Goal: Task Accomplishment & Management: Manage account settings

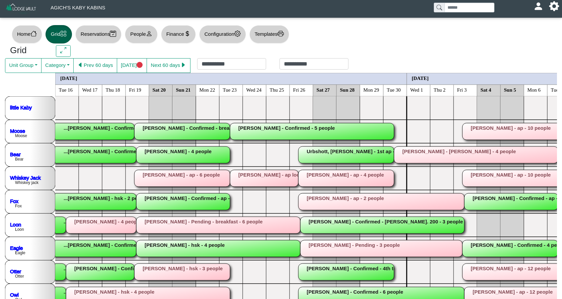
scroll to position [10, 0]
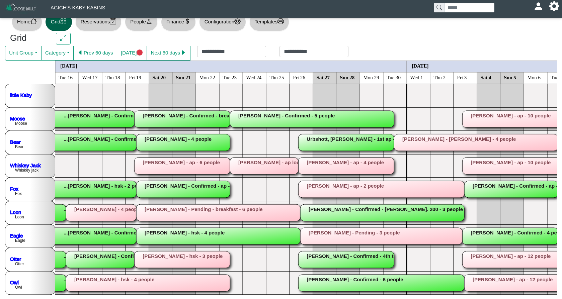
click at [180, 54] on button "Next 60 days" at bounding box center [169, 53] width 44 height 15
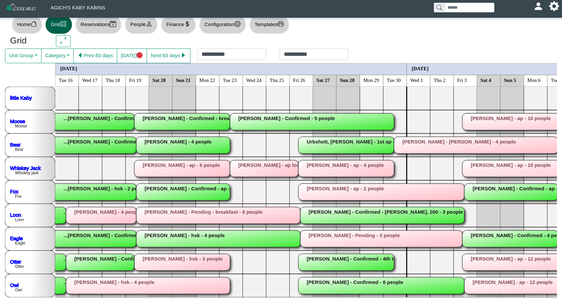
scroll to position [0, 894]
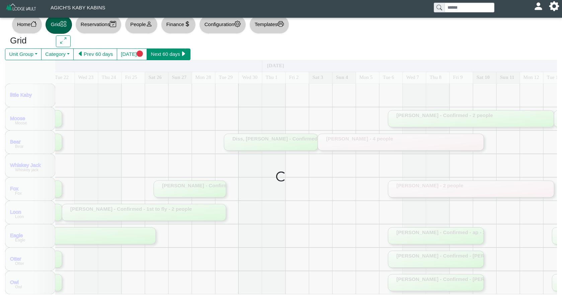
drag, startPoint x: 0, startPoint y: 0, endPoint x: 180, endPoint y: 54, distance: 188.3
click at [180, 54] on button "Next 60 days" at bounding box center [169, 55] width 44 height 12
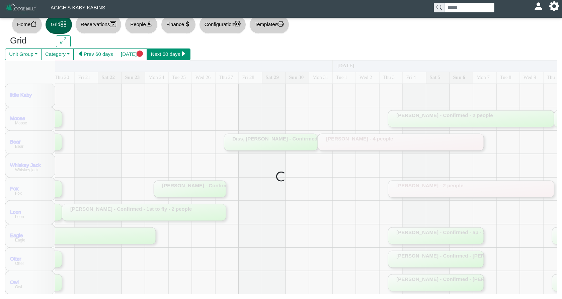
click at [180, 54] on button "Next 60 days" at bounding box center [169, 55] width 44 height 12
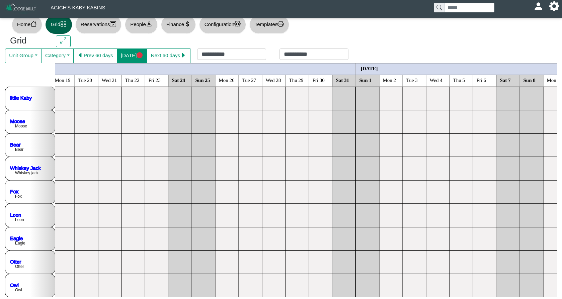
click at [138, 54] on icon "circle fill" at bounding box center [140, 55] width 6 height 6
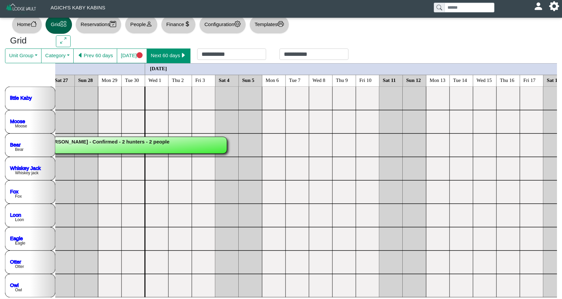
click at [186, 53] on icon "caret right fill" at bounding box center [183, 55] width 6 height 6
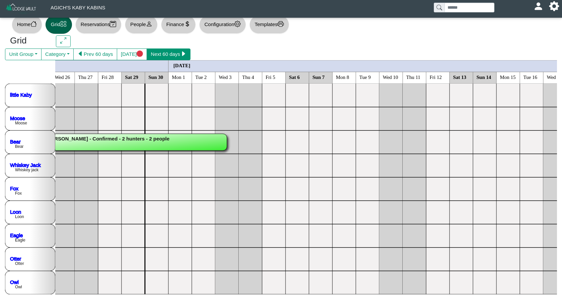
click at [185, 53] on icon "caret right fill" at bounding box center [183, 54] width 3 height 5
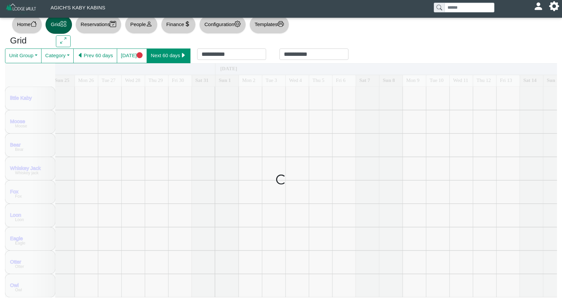
click at [186, 53] on icon "caret right fill" at bounding box center [183, 55] width 6 height 6
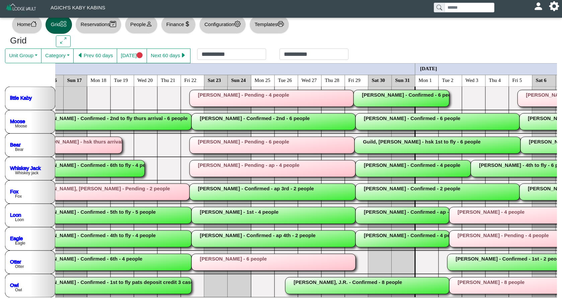
scroll to position [0, 717]
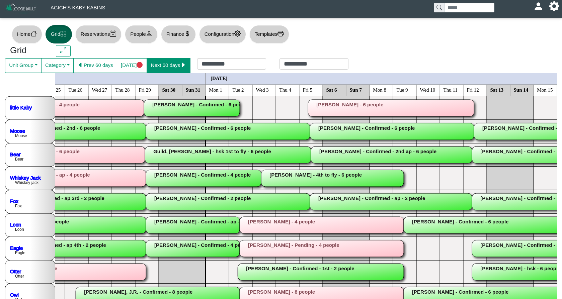
click at [178, 65] on button "Next 60 days" at bounding box center [169, 65] width 44 height 15
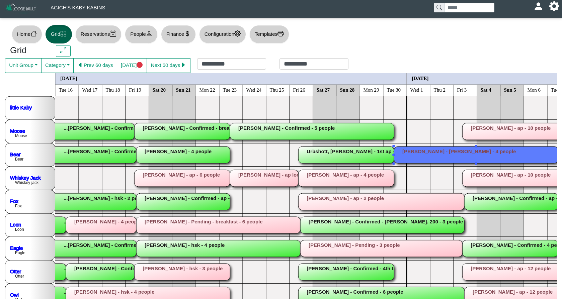
click at [409, 160] on rect at bounding box center [476, 155] width 164 height 17
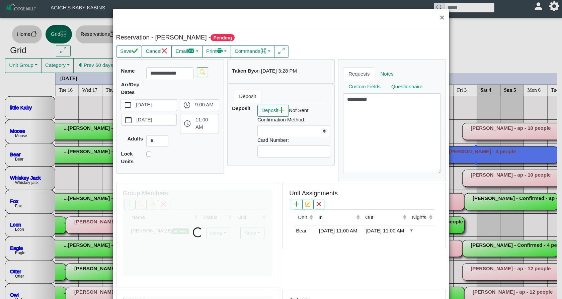
select select
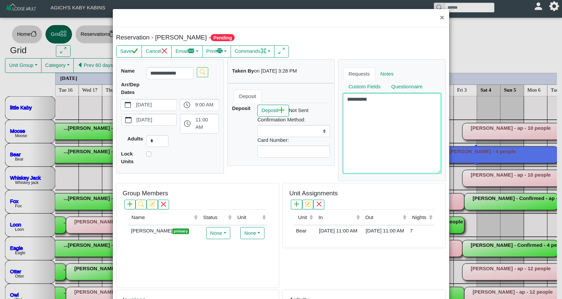
click at [375, 100] on textarea "**********" at bounding box center [392, 133] width 98 height 80
type textarea "**********"
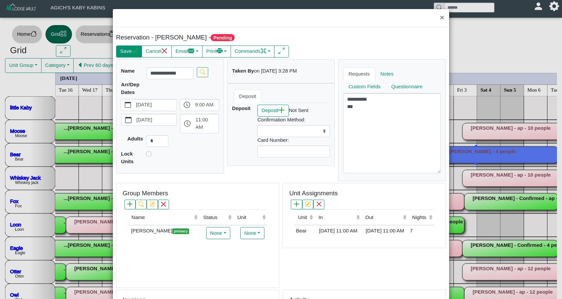
drag, startPoint x: 342, startPoint y: 116, endPoint x: 122, endPoint y: 53, distance: 228.9
click at [122, 53] on button "Save" at bounding box center [129, 52] width 26 height 12
select select
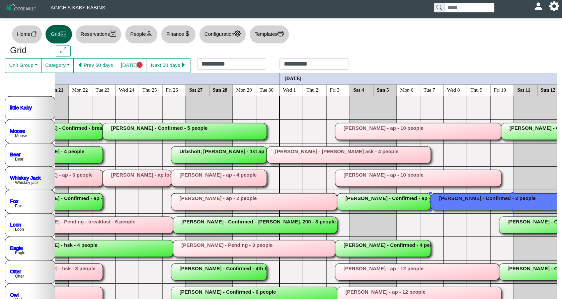
click at [477, 205] on rect at bounding box center [513, 201] width 164 height 17
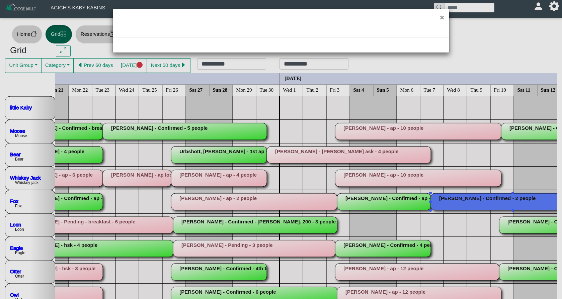
click at [477, 205] on div "×" at bounding box center [281, 149] width 562 height 299
select select "*"
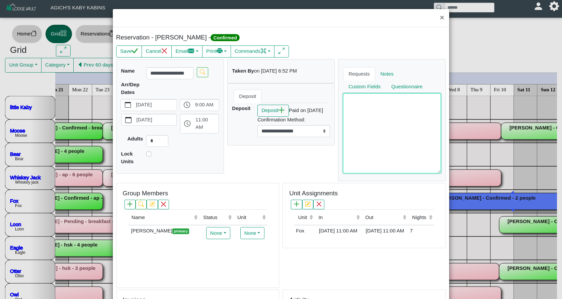
click at [374, 102] on textarea at bounding box center [392, 133] width 98 height 80
type textarea "***"
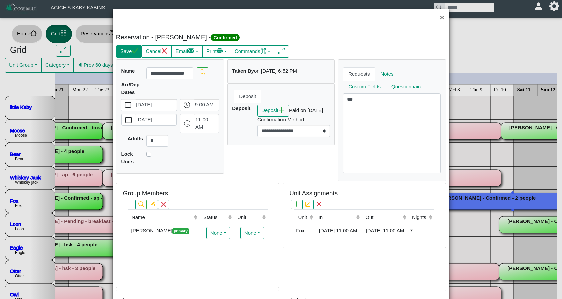
click at [134, 50] on icon "check" at bounding box center [135, 51] width 6 height 6
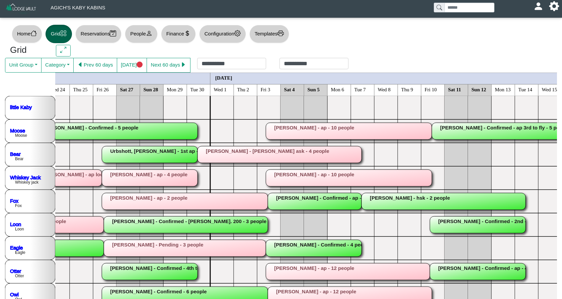
scroll to position [0, 241]
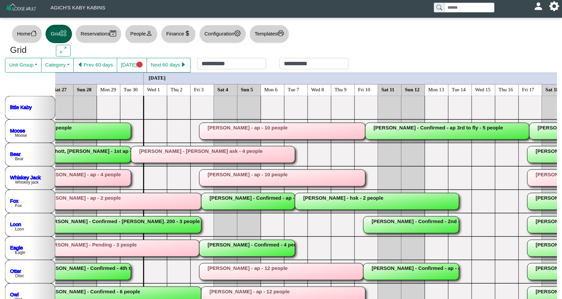
click at [421, 228] on rect at bounding box center [411, 225] width 96 height 17
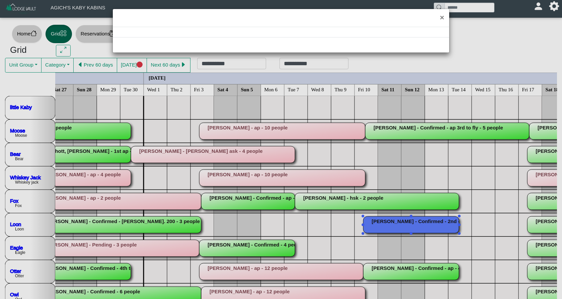
select select "*"
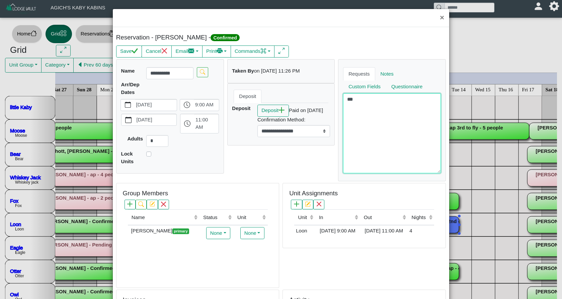
click at [399, 138] on textarea "***" at bounding box center [392, 133] width 98 height 80
type textarea "*** ***"
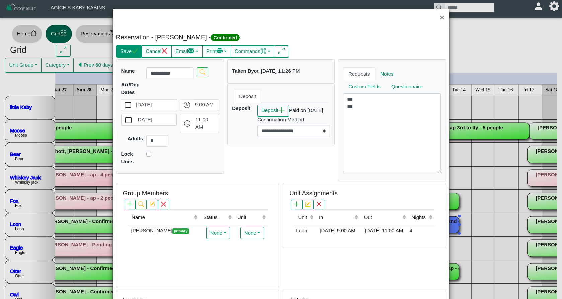
click at [127, 52] on button "Save" at bounding box center [129, 52] width 26 height 12
select select "*"
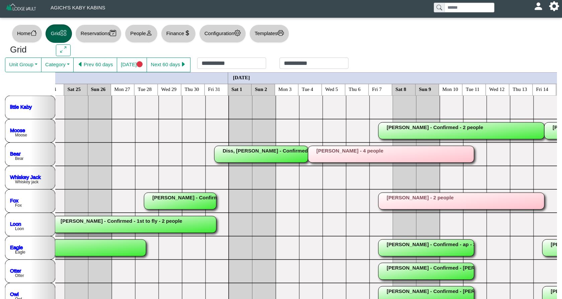
scroll to position [0, 904]
click at [111, 66] on button "Prev 60 days" at bounding box center [95, 65] width 44 height 15
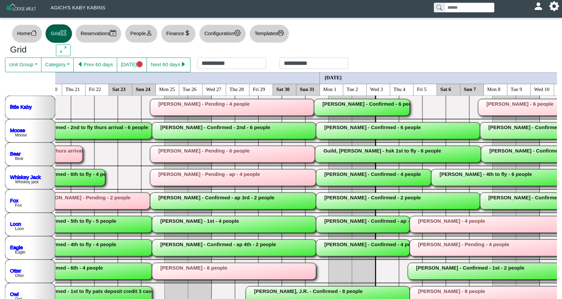
scroll to position [0, 790]
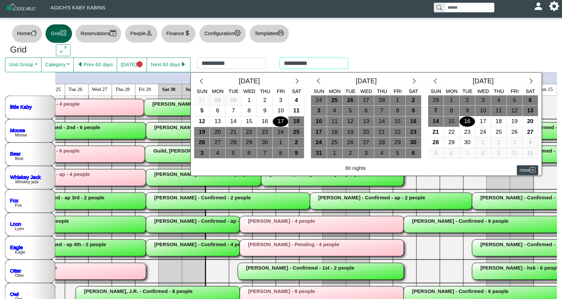
click at [305, 67] on div "**********" at bounding box center [272, 65] width 165 height 15
click at [433, 15] on div at bounding box center [281, 149] width 562 height 299
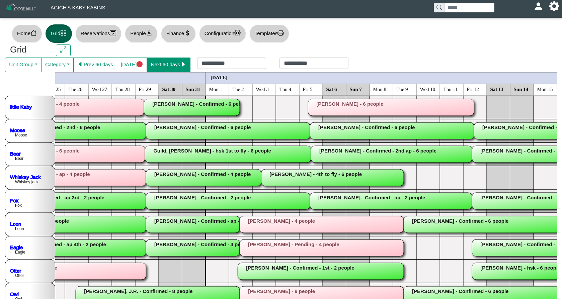
click at [179, 68] on button "Next 60 days" at bounding box center [169, 65] width 44 height 15
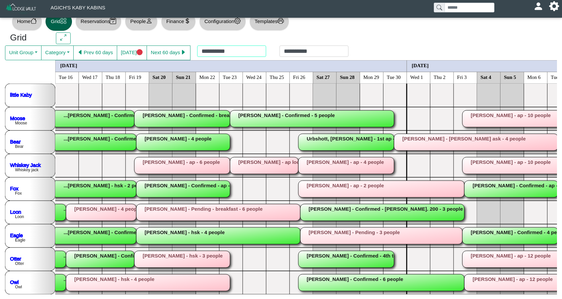
click at [274, 49] on div "**********" at bounding box center [272, 53] width 165 height 15
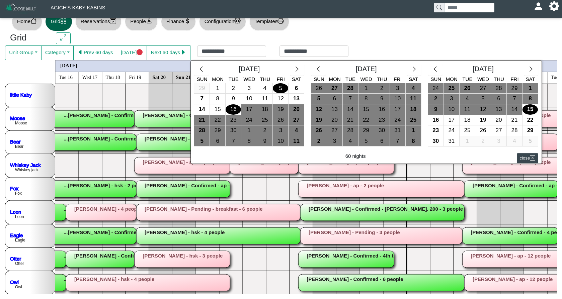
click at [284, 88] on div "5" at bounding box center [280, 88] width 15 height 10
type input "**********"
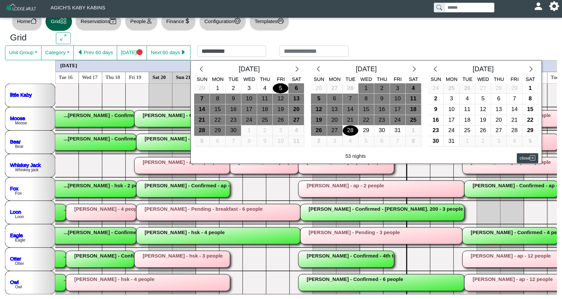
click at [358, 127] on div "28" at bounding box center [350, 131] width 15 height 10
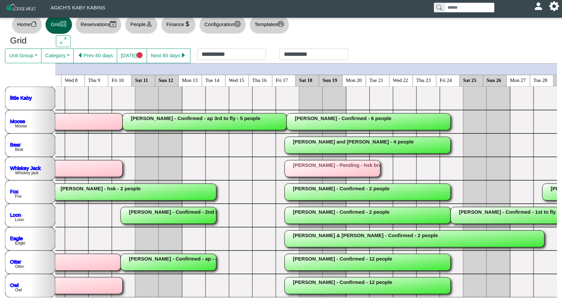
scroll to position [0, 765]
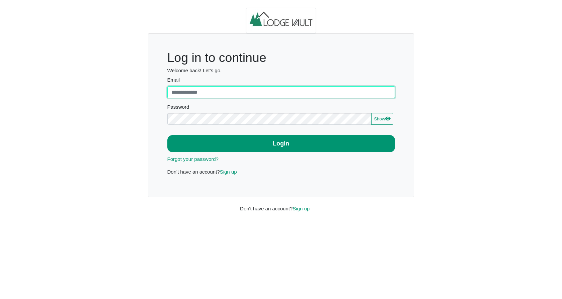
type input "**********"
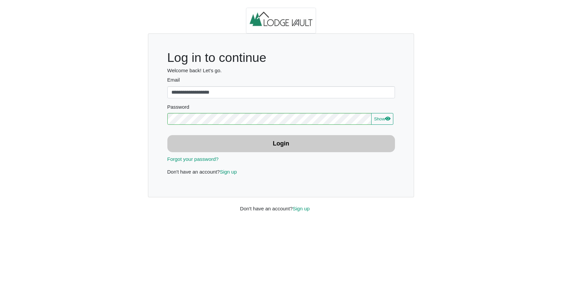
click at [251, 142] on button "Login" at bounding box center [281, 143] width 228 height 17
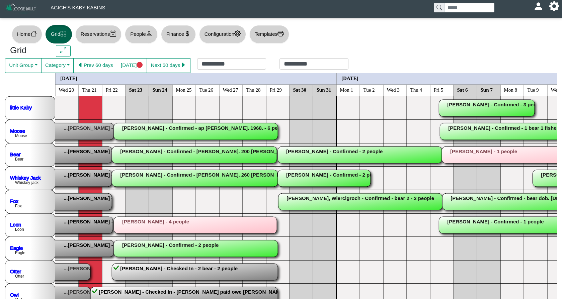
click at [132, 268] on rect at bounding box center [195, 272] width 166 height 17
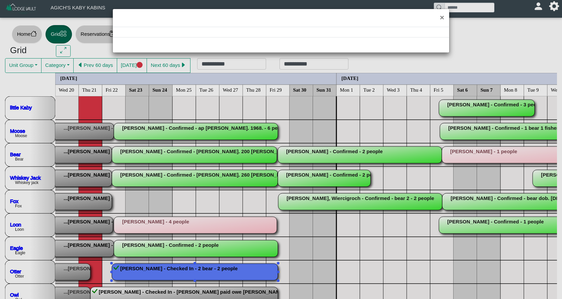
click at [132, 268] on div "×" at bounding box center [281, 149] width 562 height 299
select select "*"
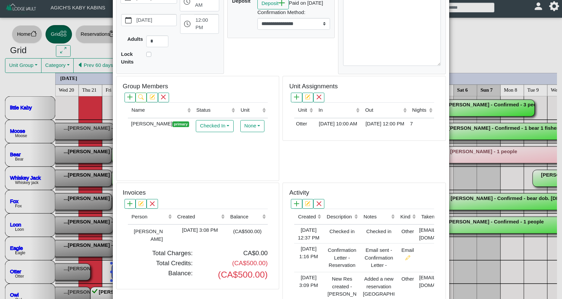
scroll to position [125, 0]
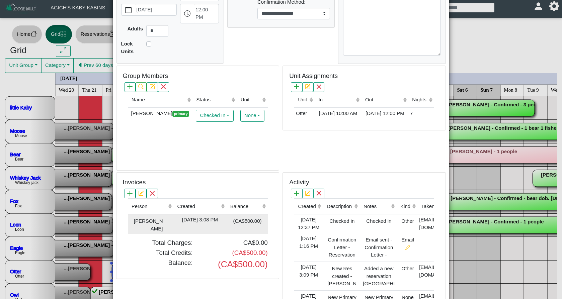
click at [157, 216] on div "John Richardson" at bounding box center [146, 224] width 33 height 16
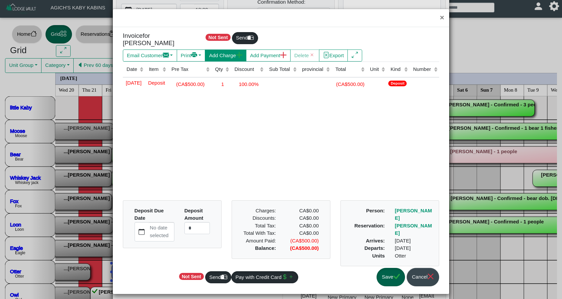
click at [231, 53] on button "Add Charge" at bounding box center [225, 56] width 41 height 12
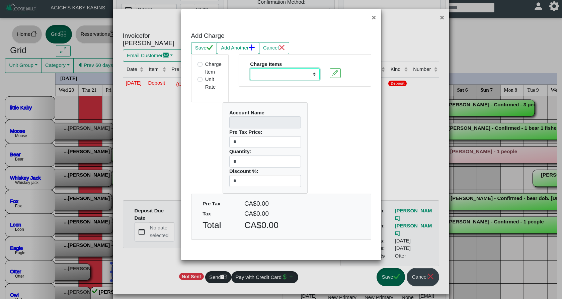
select select "**********"
type input "**********"
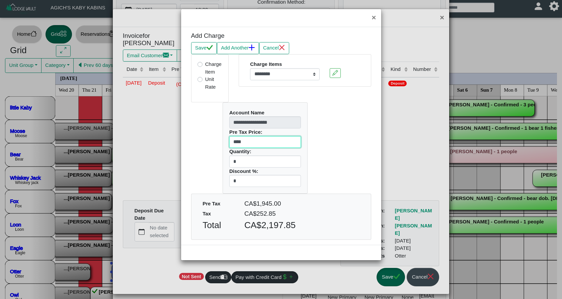
drag, startPoint x: 249, startPoint y: 140, endPoint x: 191, endPoint y: 140, distance: 58.2
click at [191, 140] on div "**********" at bounding box center [281, 147] width 190 height 91
type input "****"
drag, startPoint x: 237, startPoint y: 161, endPoint x: 229, endPoint y: 161, distance: 8.4
click at [229, 161] on div "**********" at bounding box center [265, 148] width 84 height 91
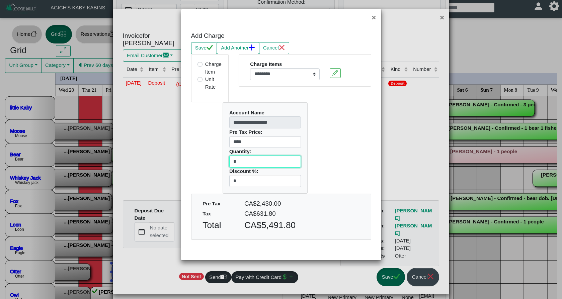
scroll to position [1, 0]
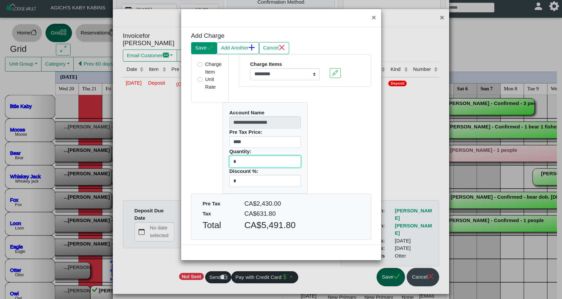
type input "*"
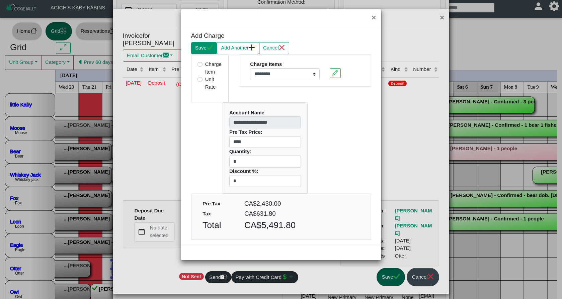
click at [203, 50] on button "Save" at bounding box center [204, 48] width 26 height 12
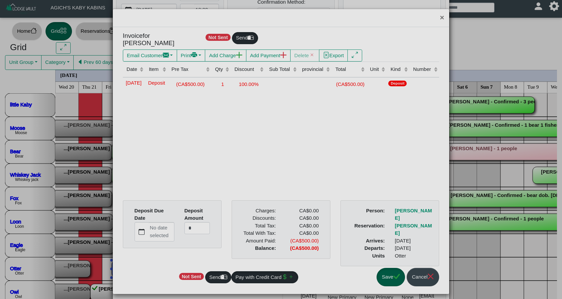
scroll to position [0, 0]
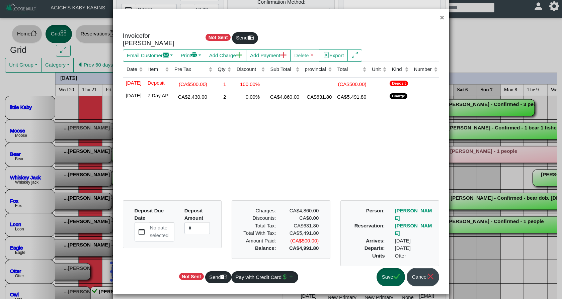
click at [386, 278] on button "Save" at bounding box center [391, 277] width 28 height 18
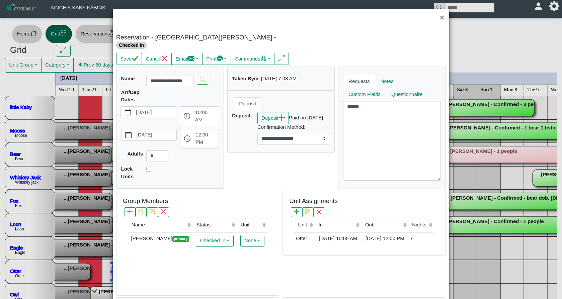
scroll to position [0, 0]
click at [130, 54] on button "Save" at bounding box center [129, 59] width 26 height 12
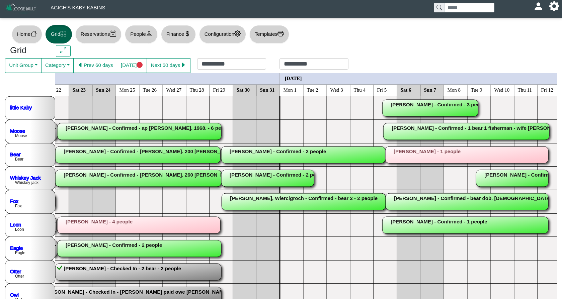
scroll to position [0, 57]
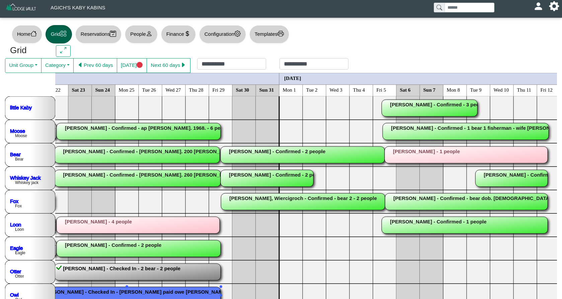
click at [107, 291] on rect at bounding box center [126, 295] width 187 height 17
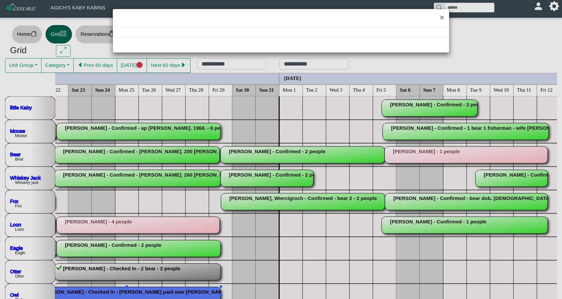
click at [107, 291] on div "×" at bounding box center [281, 149] width 562 height 299
select select "*"
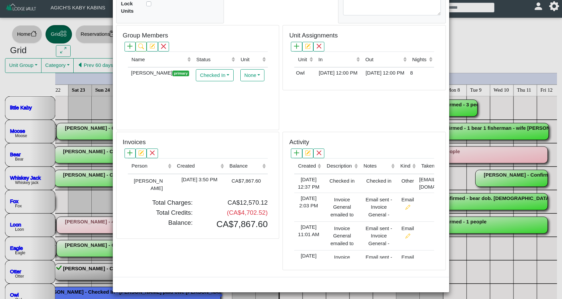
scroll to position [158, 0]
click at [233, 180] on div "CA$7,867.60" at bounding box center [243, 180] width 33 height 9
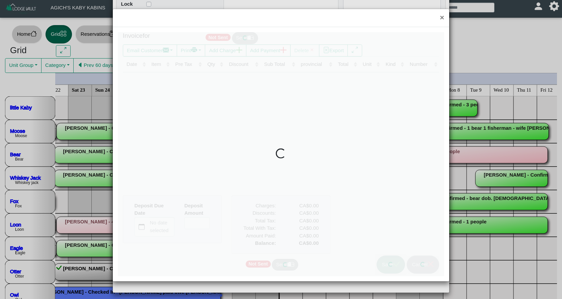
type input "*"
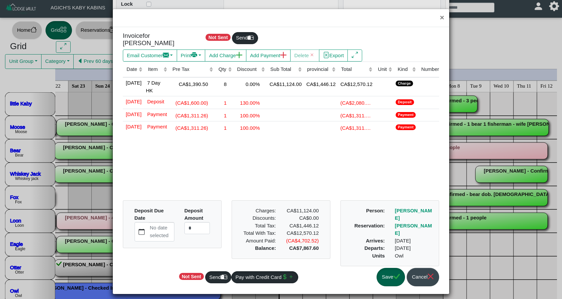
scroll to position [5, 0]
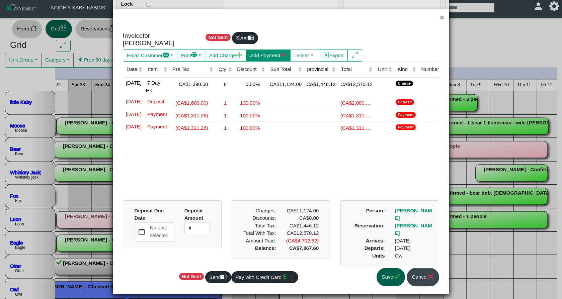
click at [271, 50] on button "Add Payment" at bounding box center [268, 56] width 45 height 12
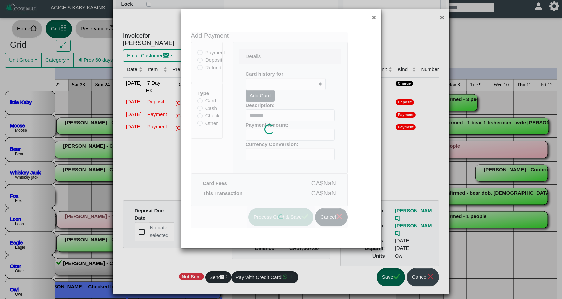
type input "******"
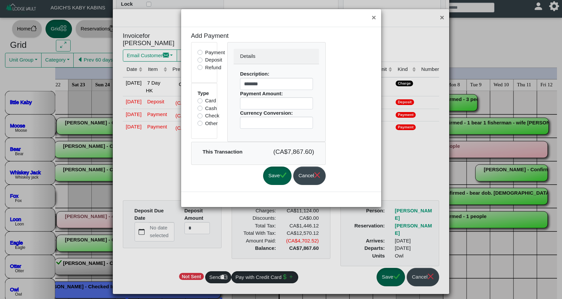
click at [285, 173] on button "Save" at bounding box center [277, 176] width 28 height 18
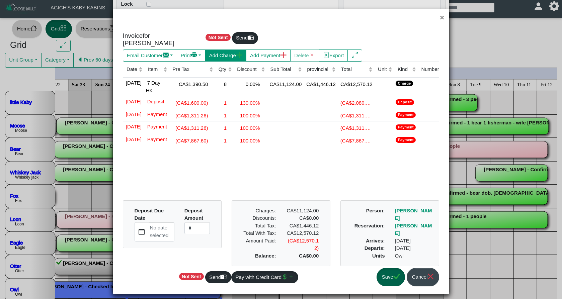
click at [223, 50] on button "Add Charge" at bounding box center [225, 56] width 41 height 12
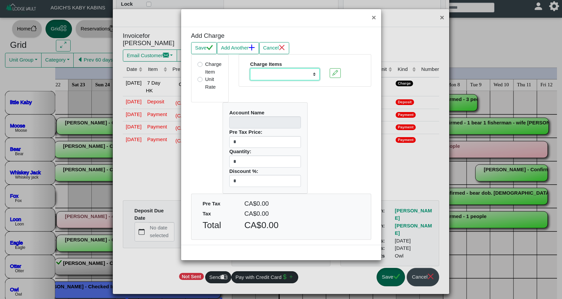
select select "**********"
type input "********"
type input "***"
drag, startPoint x: 244, startPoint y: 159, endPoint x: 200, endPoint y: 159, distance: 43.9
click at [200, 159] on div "Account Name ******** Pre Tax Price: *** Quantity: * Discount %: *" at bounding box center [281, 147] width 190 height 91
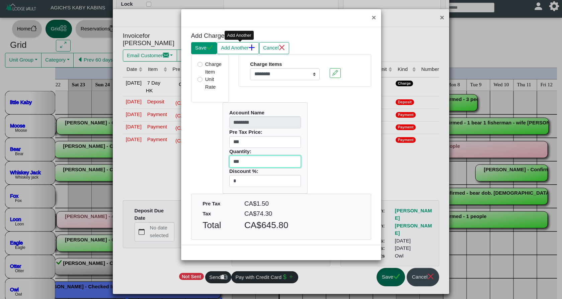
type input "***"
click at [209, 49] on icon "check" at bounding box center [210, 47] width 6 height 5
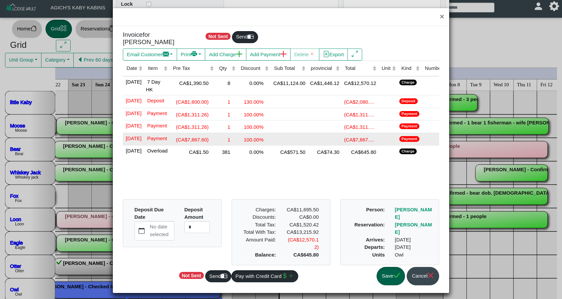
scroll to position [0, 0]
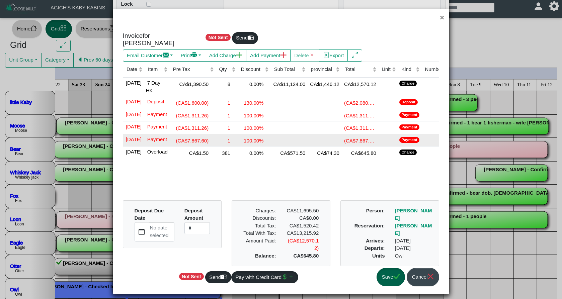
click at [411, 147] on td "Payment" at bounding box center [409, 140] width 23 height 13
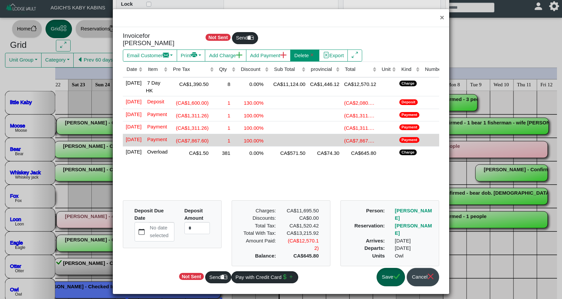
click at [314, 52] on button "Delete" at bounding box center [304, 56] width 29 height 12
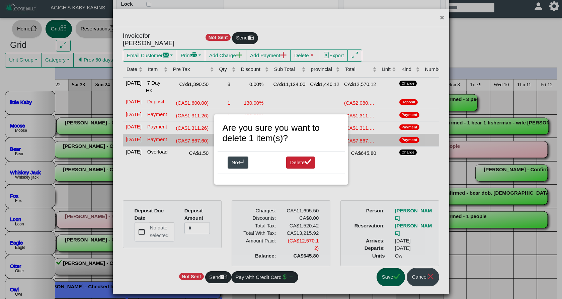
click at [308, 163] on icon "check lg" at bounding box center [308, 161] width 6 height 5
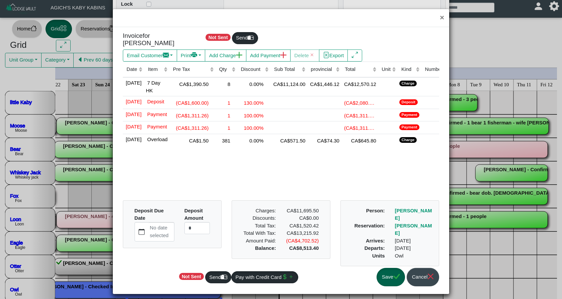
click at [392, 284] on button "Save" at bounding box center [391, 277] width 28 height 18
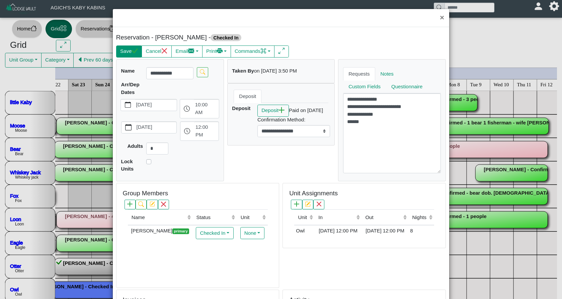
click at [127, 49] on button "Save" at bounding box center [129, 52] width 26 height 12
select select "*"
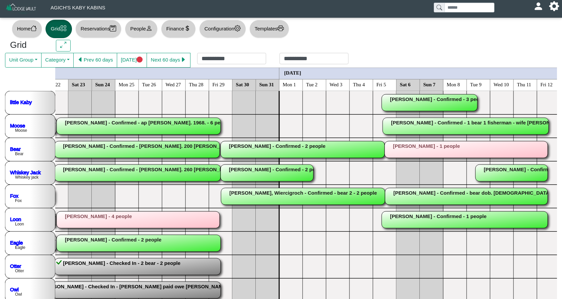
click at [161, 217] on rect at bounding box center [138, 220] width 163 height 17
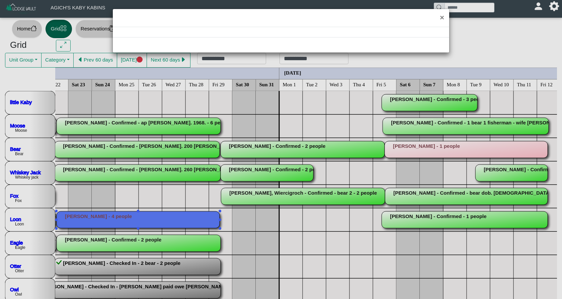
click at [161, 217] on div "×" at bounding box center [281, 149] width 562 height 299
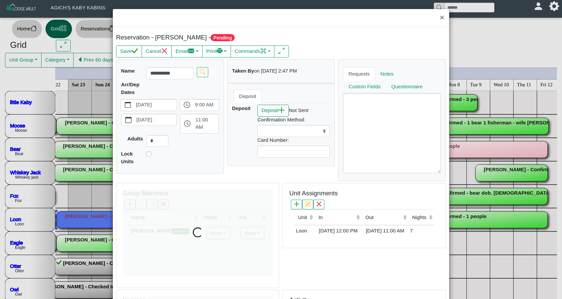
select select
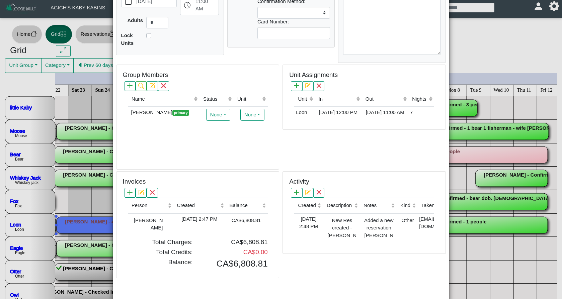
scroll to position [118, 0]
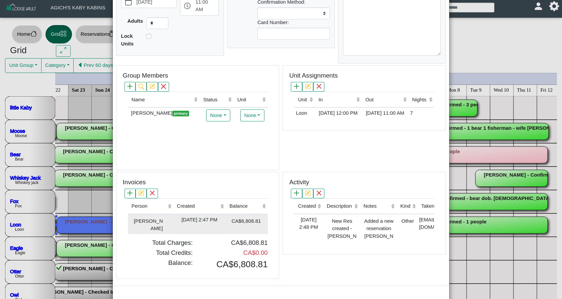
click at [212, 219] on div "2025-07-21 2:47 PM" at bounding box center [199, 220] width 49 height 8
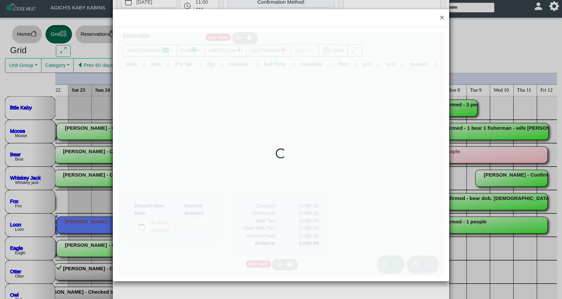
type input "*"
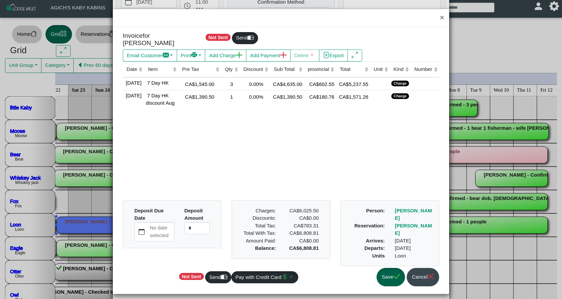
click at [388, 269] on button "Save" at bounding box center [391, 277] width 28 height 18
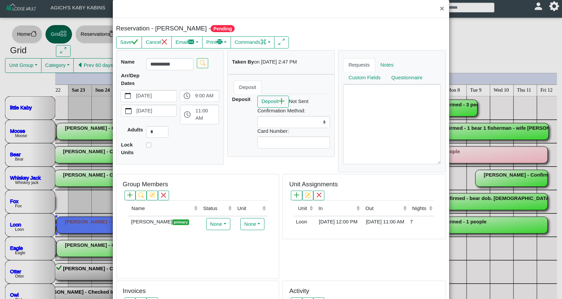
scroll to position [0, 0]
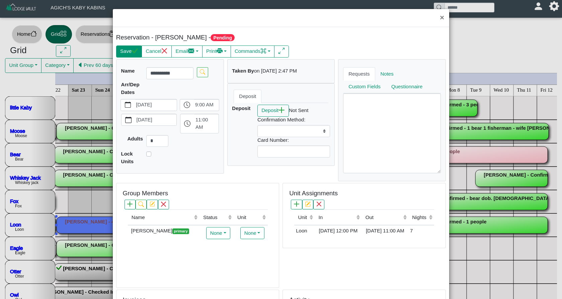
click at [125, 51] on button "Save" at bounding box center [129, 52] width 26 height 12
select select
